Goal: Information Seeking & Learning: Learn about a topic

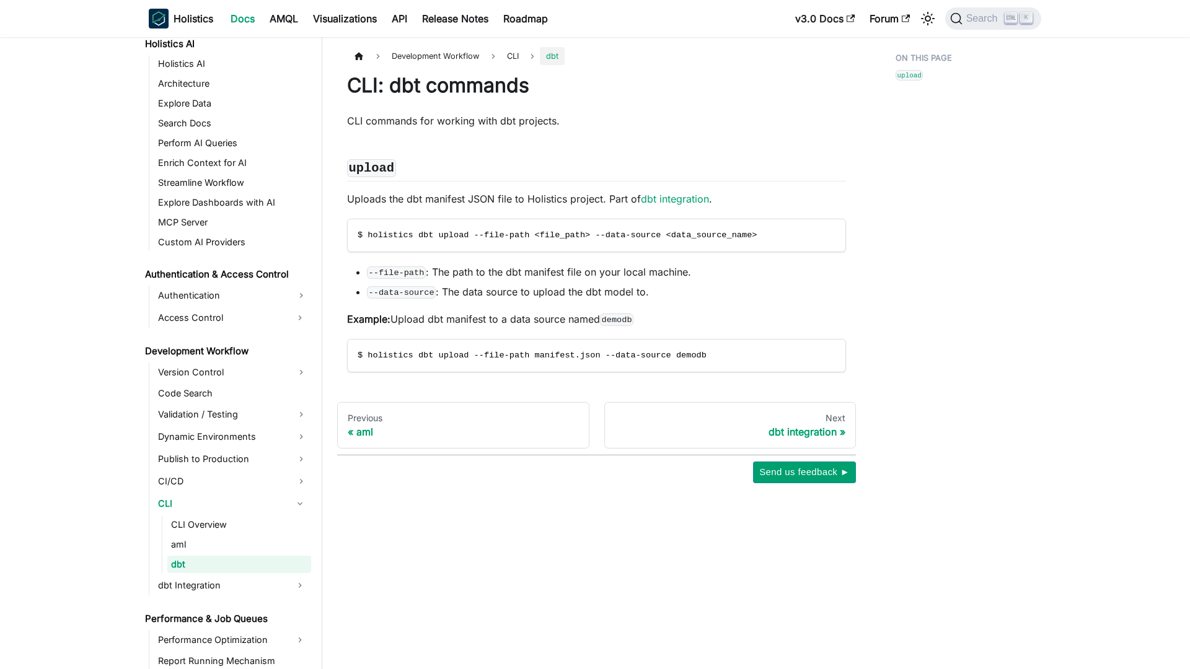
scroll to position [672, 0]
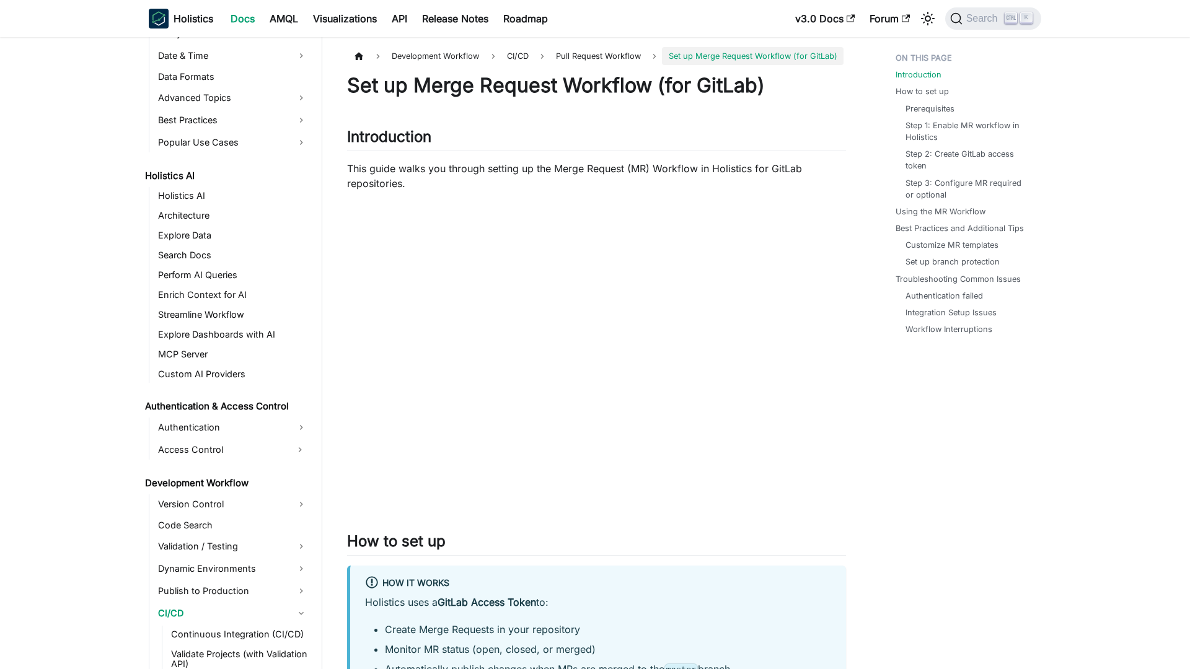
scroll to position [771, 0]
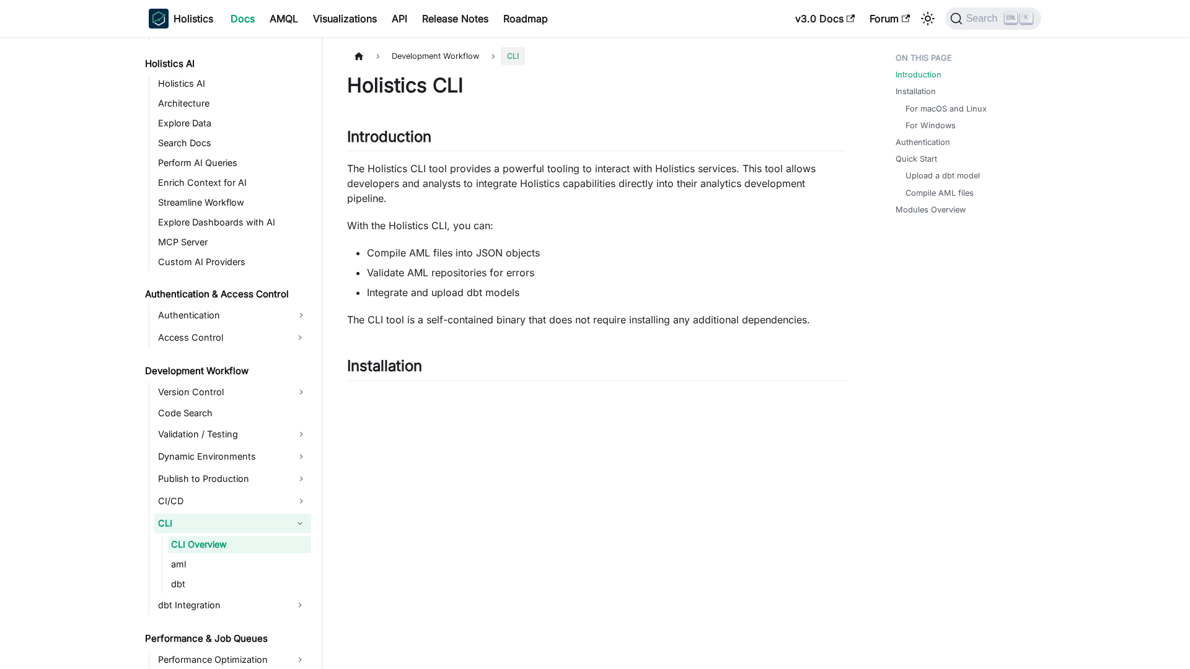
scroll to position [632, 0]
